Goal: Understand process/instructions

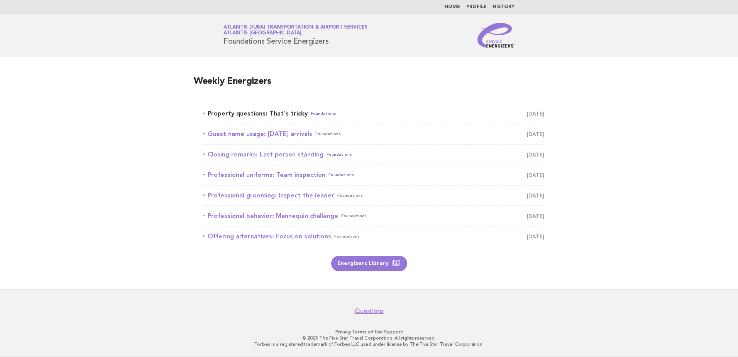
click at [272, 113] on link "Property questions: That's tricky Foundations August 31" at bounding box center [373, 113] width 341 height 11
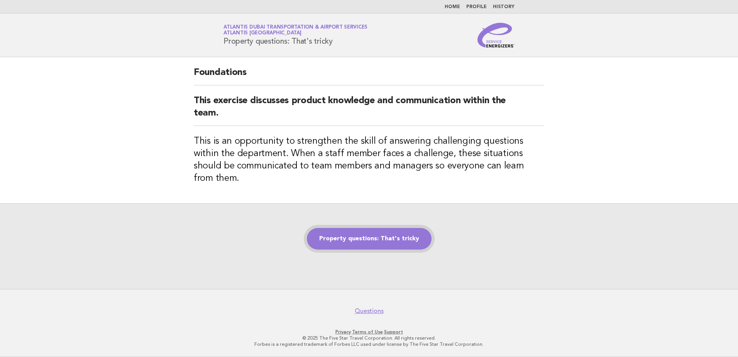
click at [372, 231] on link "Property questions: That's tricky" at bounding box center [369, 239] width 125 height 22
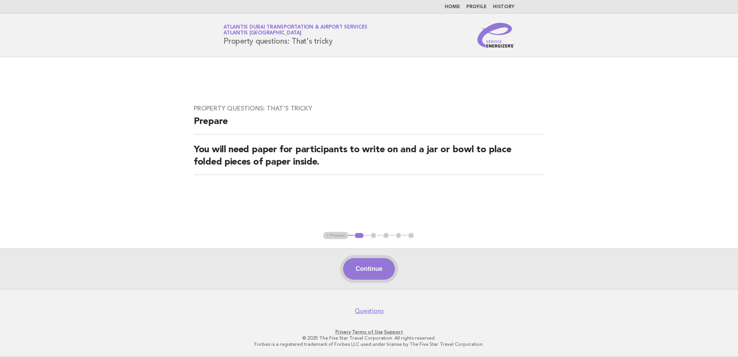
click at [368, 268] on button "Continue" at bounding box center [368, 269] width 51 height 22
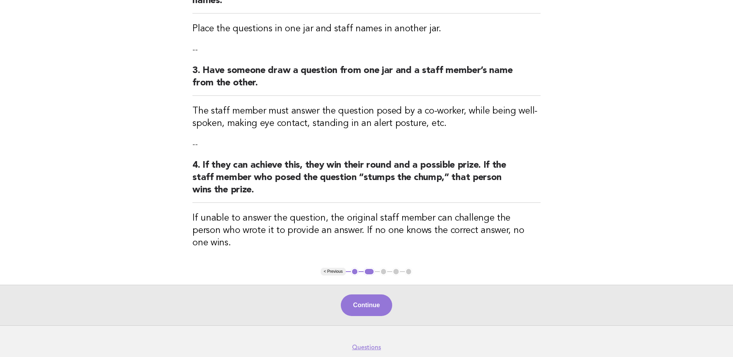
scroll to position [232, 0]
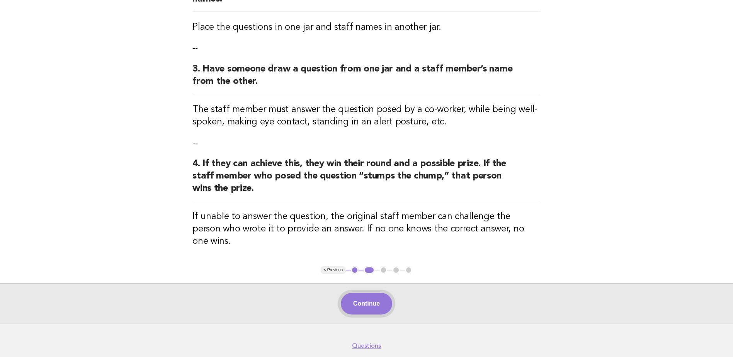
click at [356, 293] on button "Continue" at bounding box center [366, 304] width 51 height 22
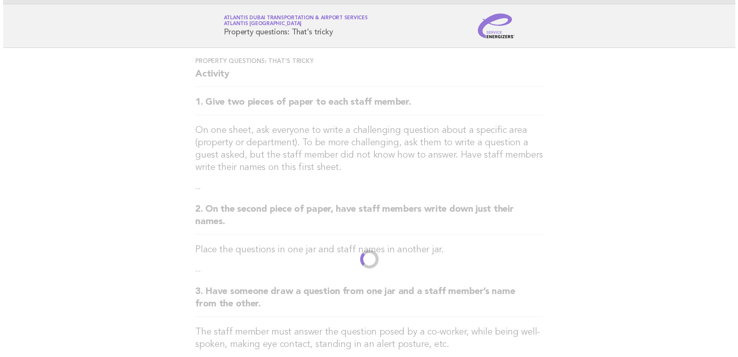
scroll to position [0, 0]
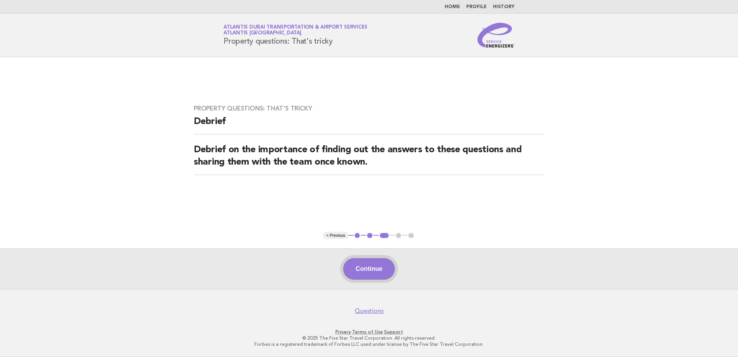
click at [368, 269] on button "Continue" at bounding box center [368, 269] width 51 height 22
